Goal: Check status: Check status

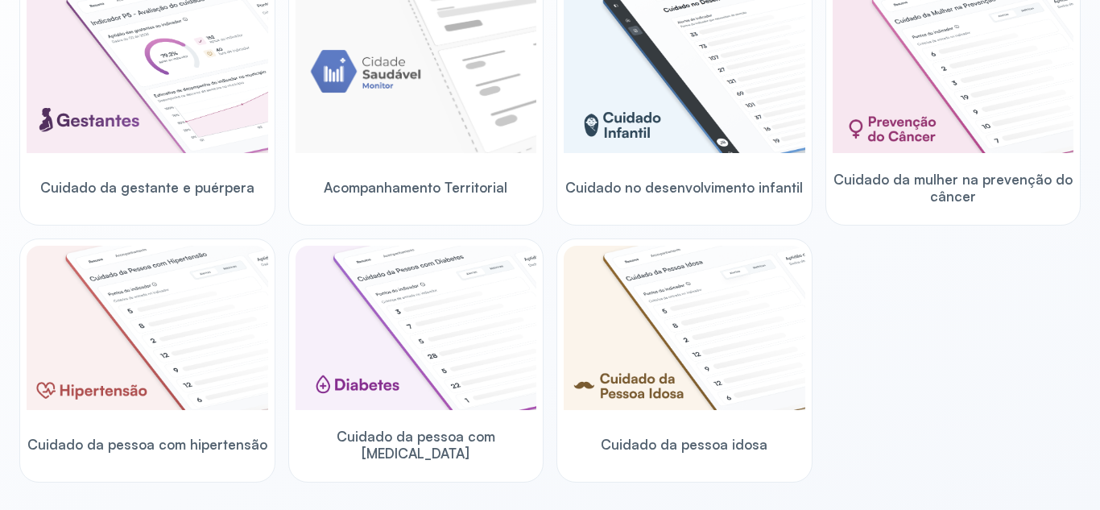
scroll to position [287, 0]
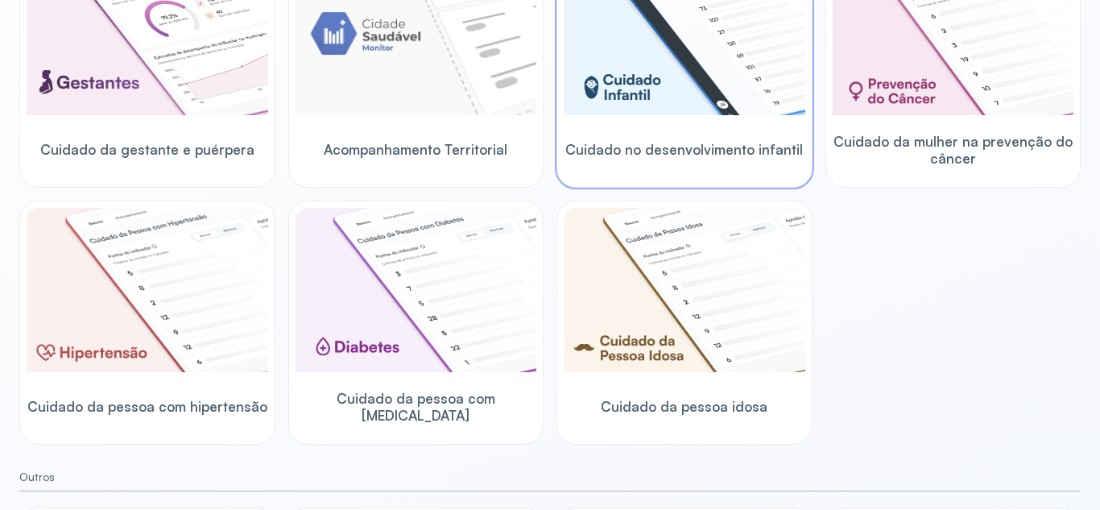
click at [771, 133] on div "Cuidado no desenvolvimento infantil" at bounding box center [685, 149] width 242 height 62
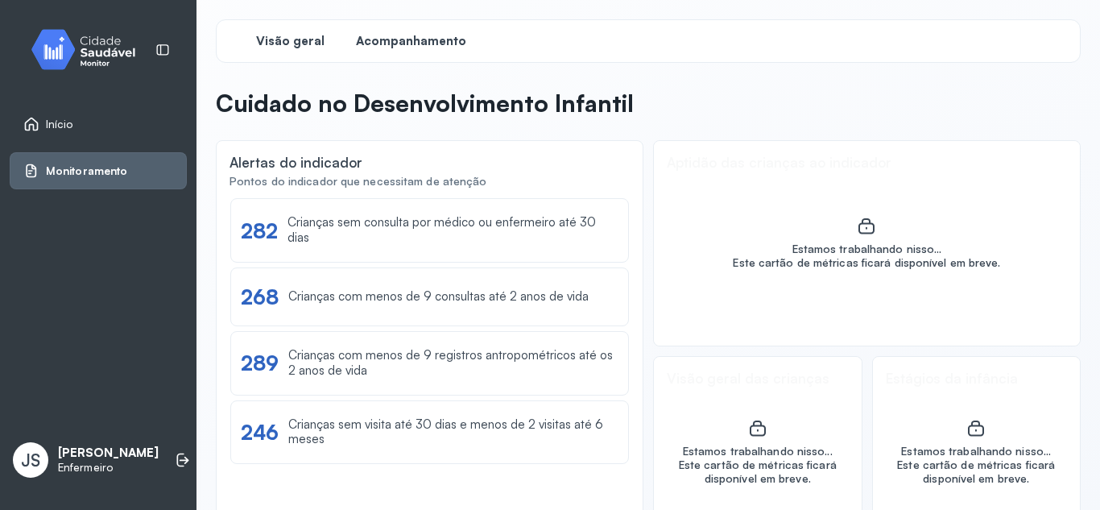
click at [396, 47] on span "Acompanhamento" at bounding box center [411, 41] width 110 height 15
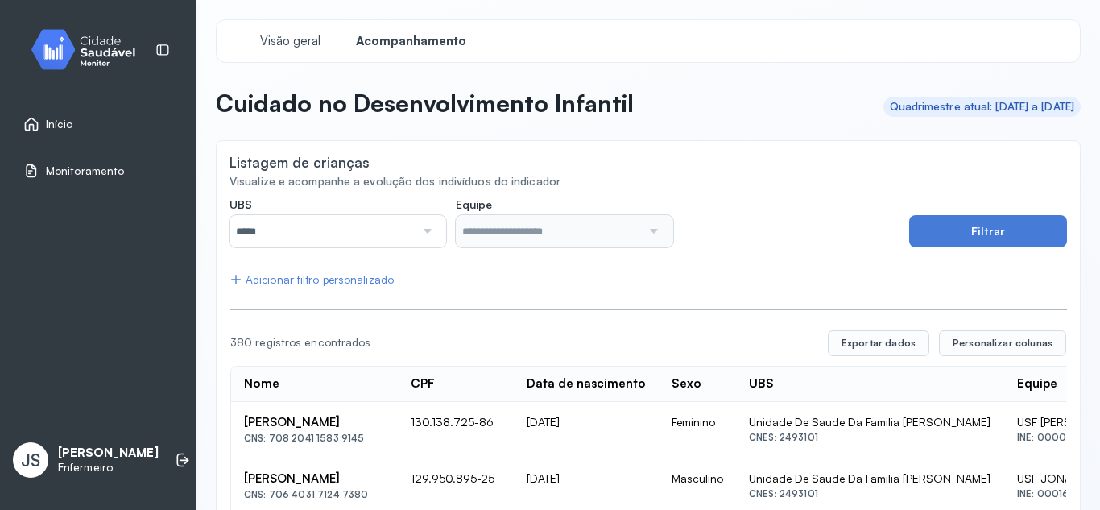
click at [427, 232] on div at bounding box center [426, 231] width 22 height 32
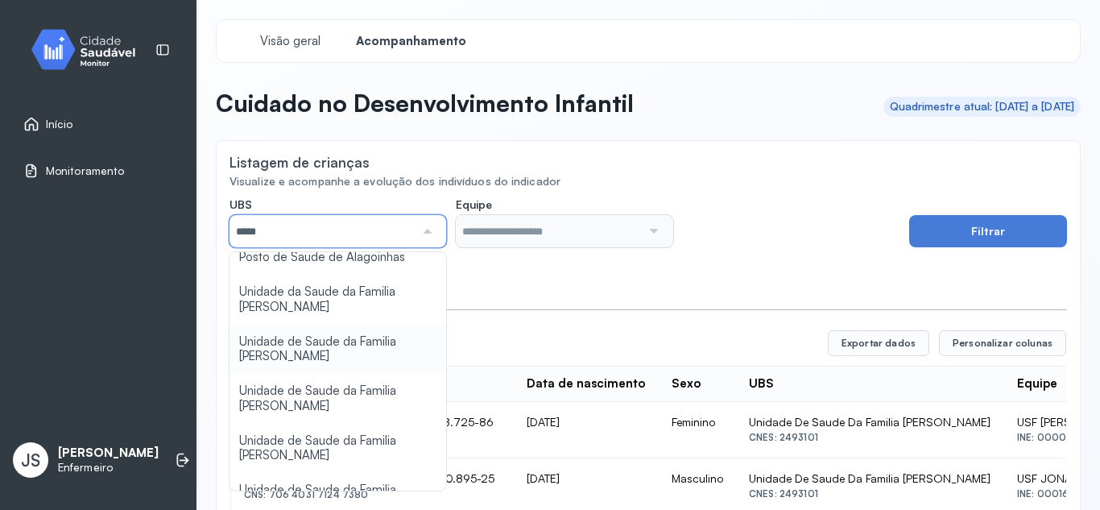
scroll to position [161, 0]
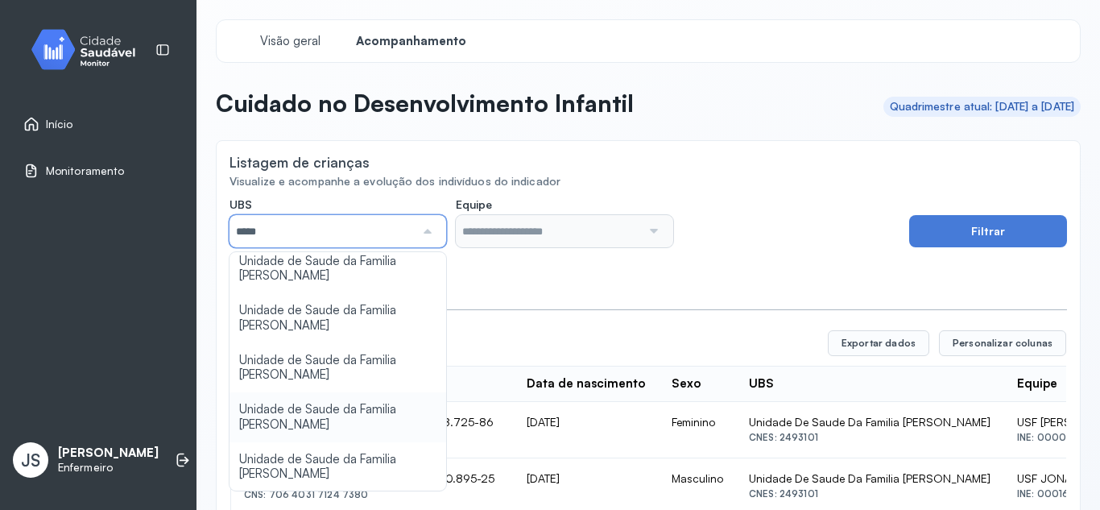
type input "*****"
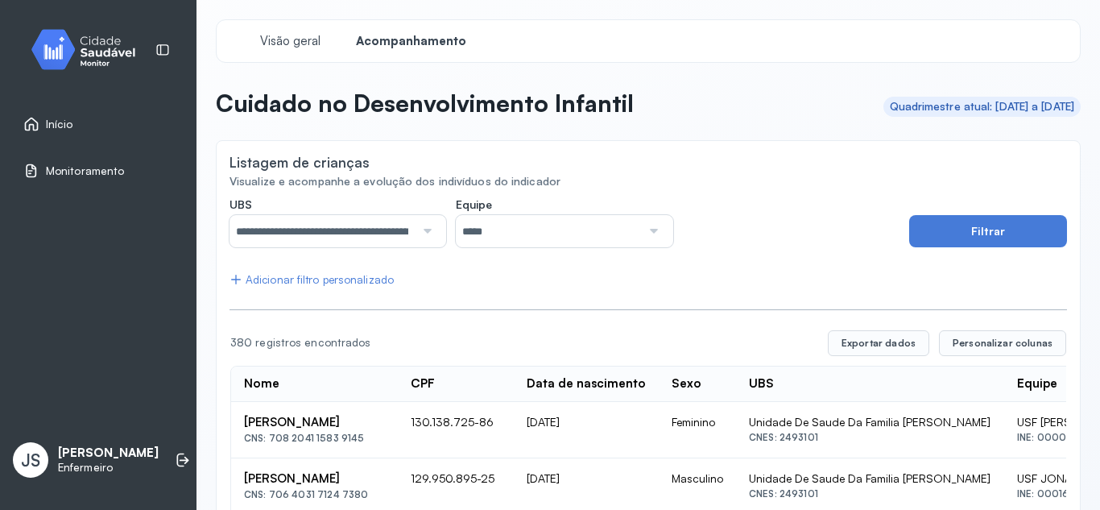
click at [652, 233] on div at bounding box center [652, 231] width 22 height 32
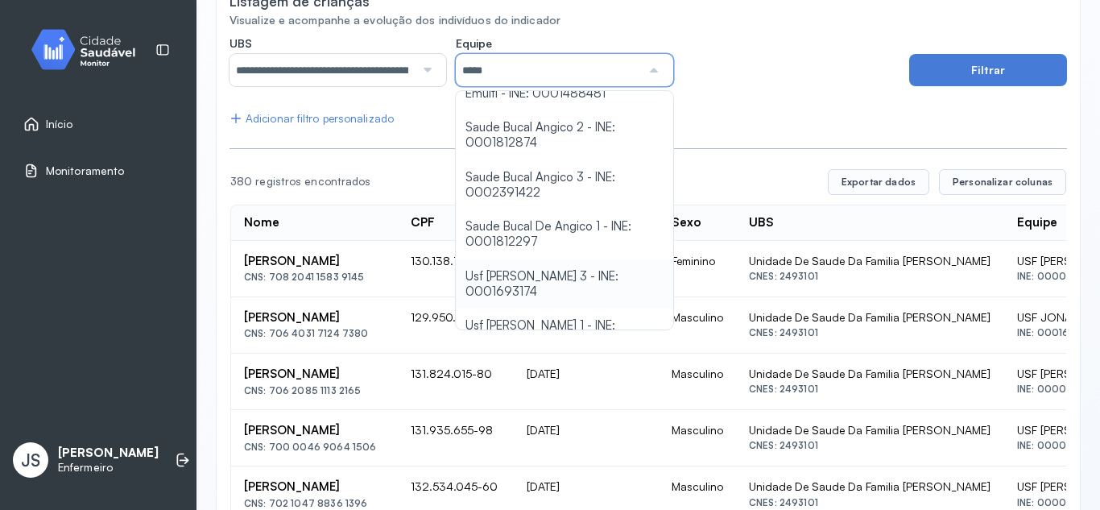
scroll to position [127, 0]
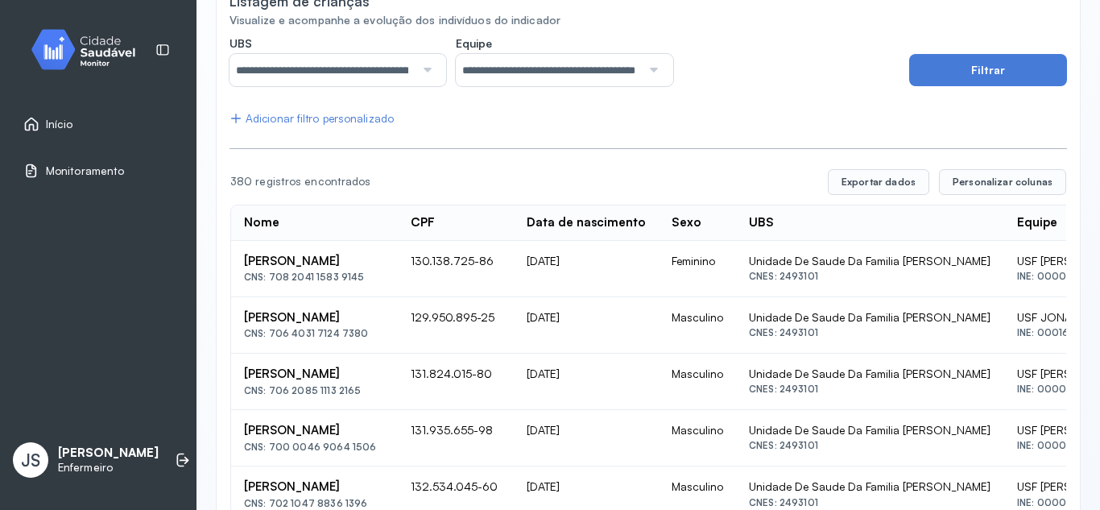
click at [328, 114] on div "Adicionar filtro personalizado" at bounding box center [311, 119] width 164 height 14
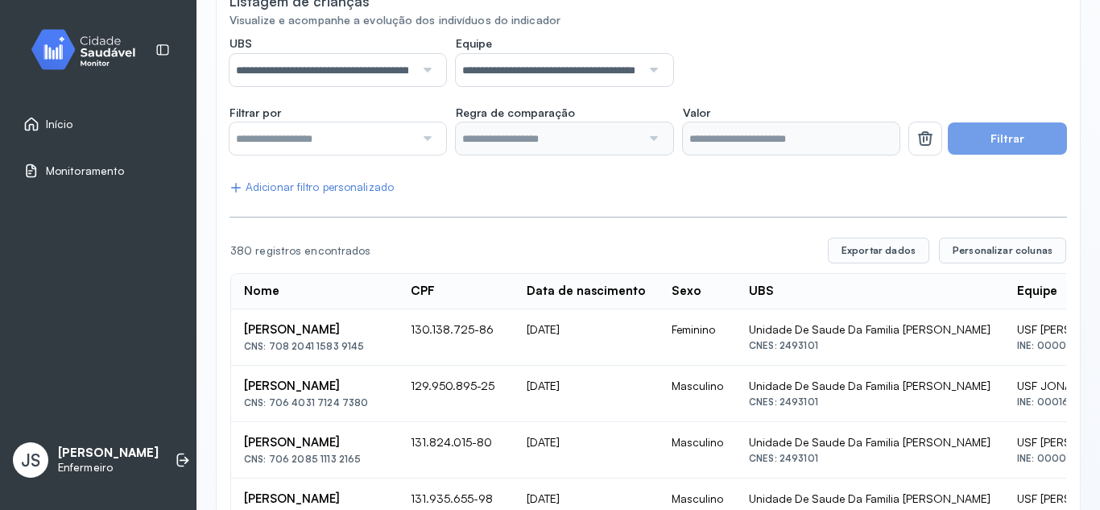
click at [435, 144] on div at bounding box center [337, 138] width 217 height 32
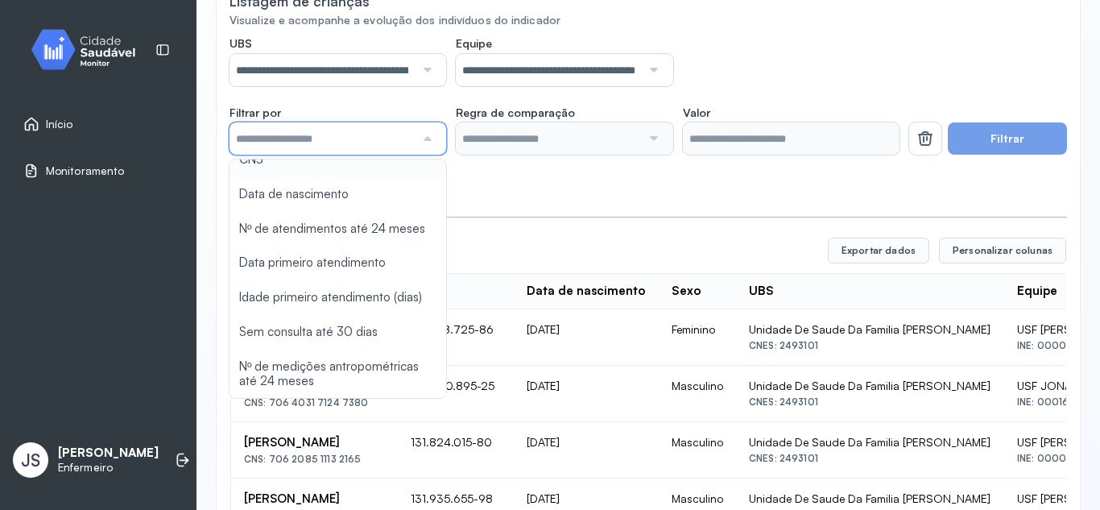
scroll to position [101, 0]
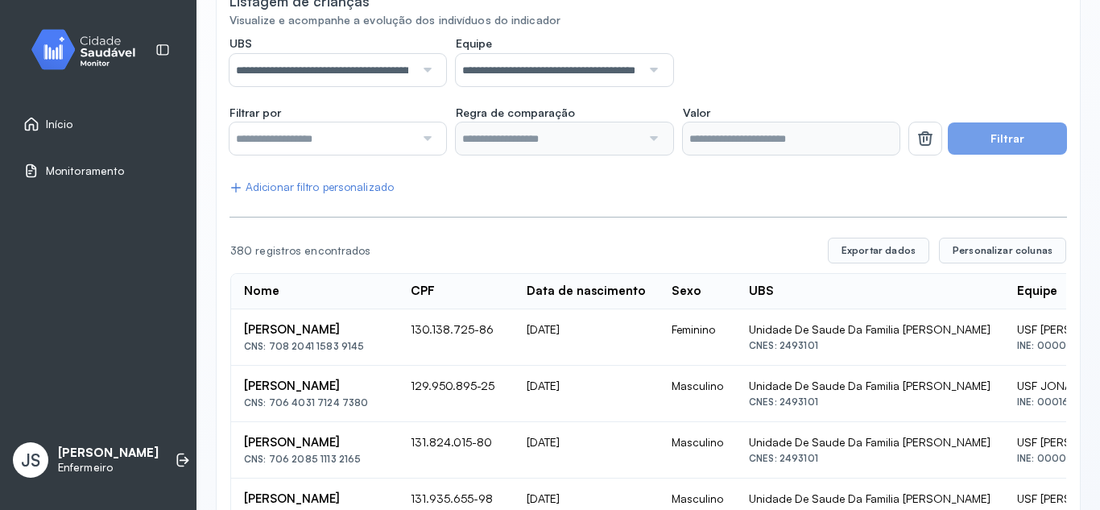
click at [1024, 142] on button "Filtrar" at bounding box center [1007, 138] width 119 height 32
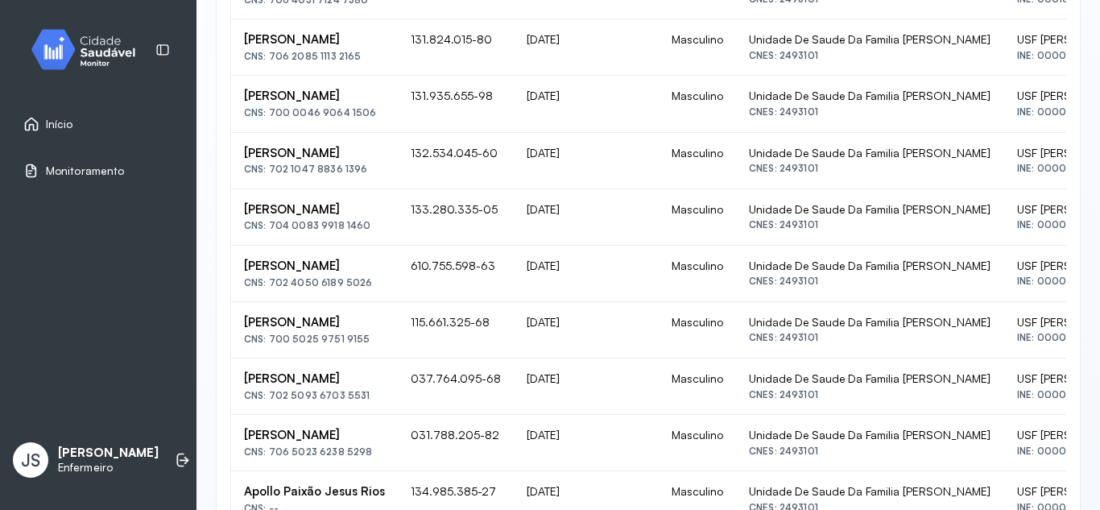
scroll to position [496, 0]
